Goal: Navigation & Orientation: Find specific page/section

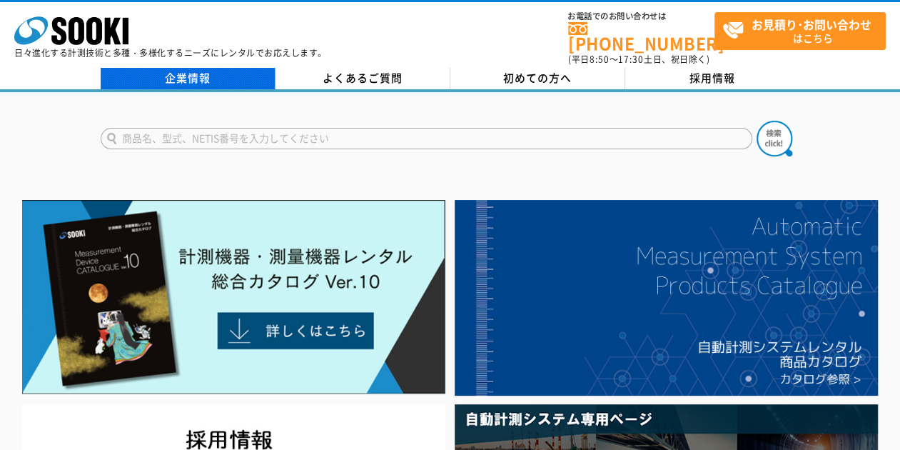
click at [183, 68] on link "企業情報" at bounding box center [188, 78] width 175 height 21
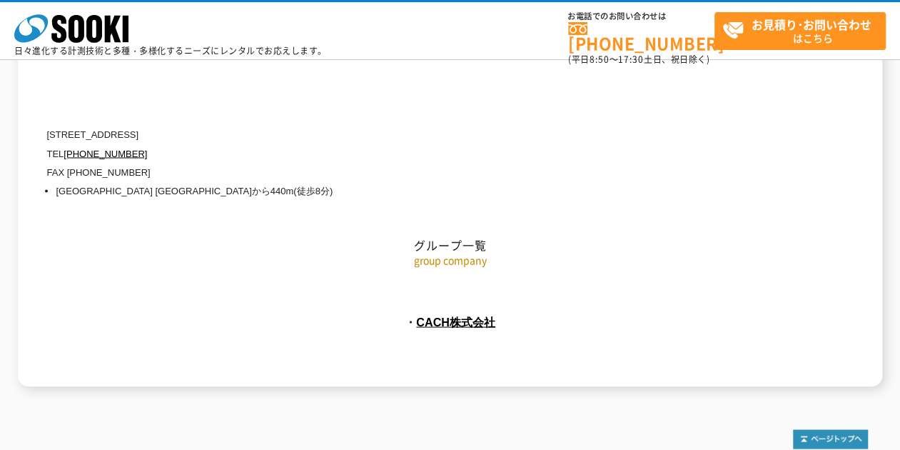
scroll to position [6613, 0]
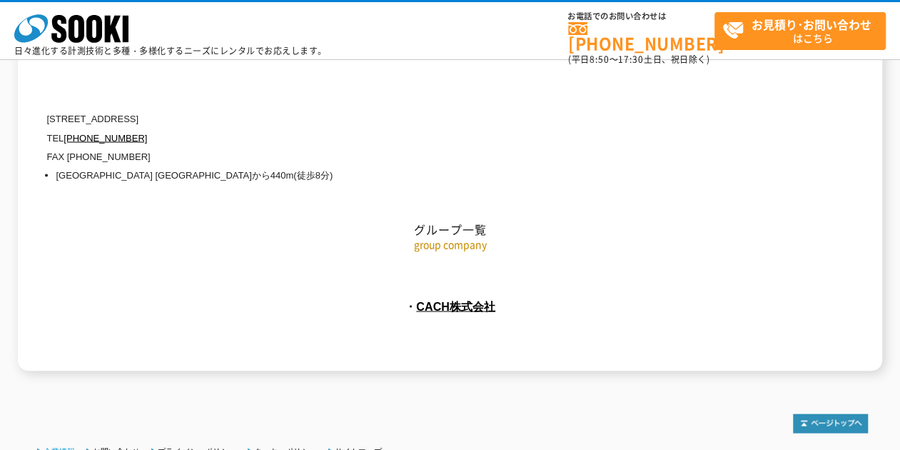
click at [68, 446] on link "企業情報" at bounding box center [59, 450] width 31 height 9
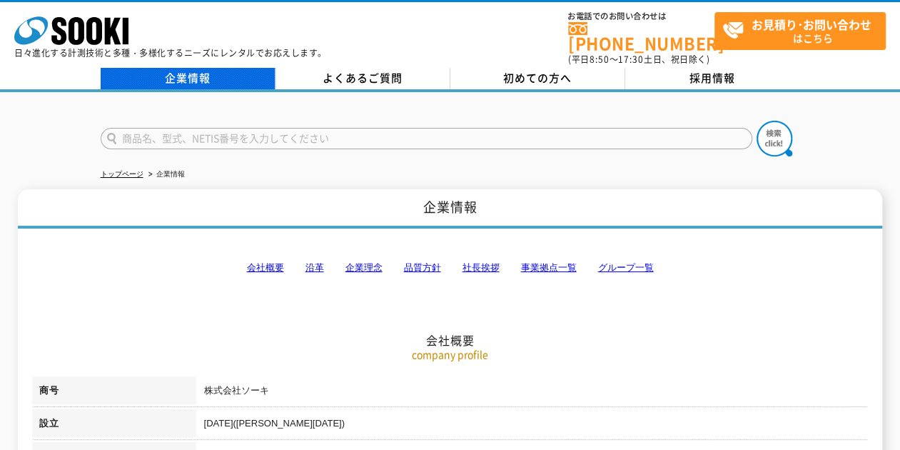
click at [198, 68] on link "企業情報" at bounding box center [188, 78] width 175 height 21
click at [122, 170] on link "トップページ" at bounding box center [122, 174] width 43 height 8
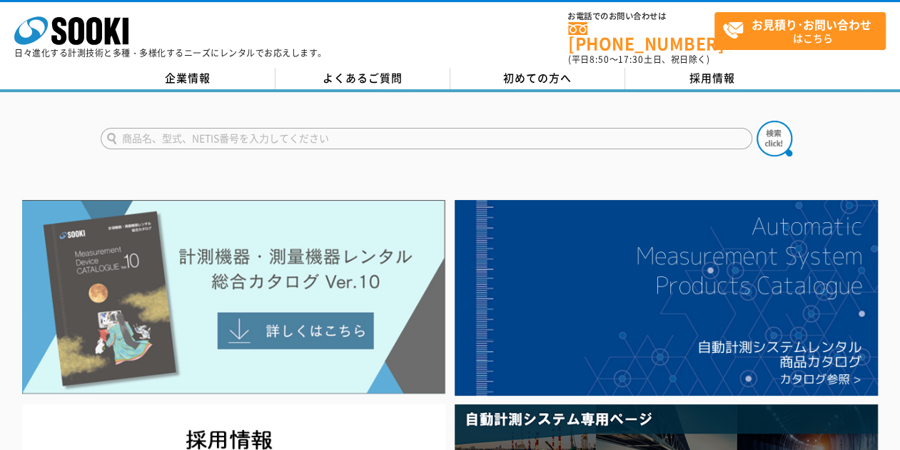
click at [381, 248] on img at bounding box center [233, 297] width 423 height 194
